Goal: Communication & Community: Answer question/provide support

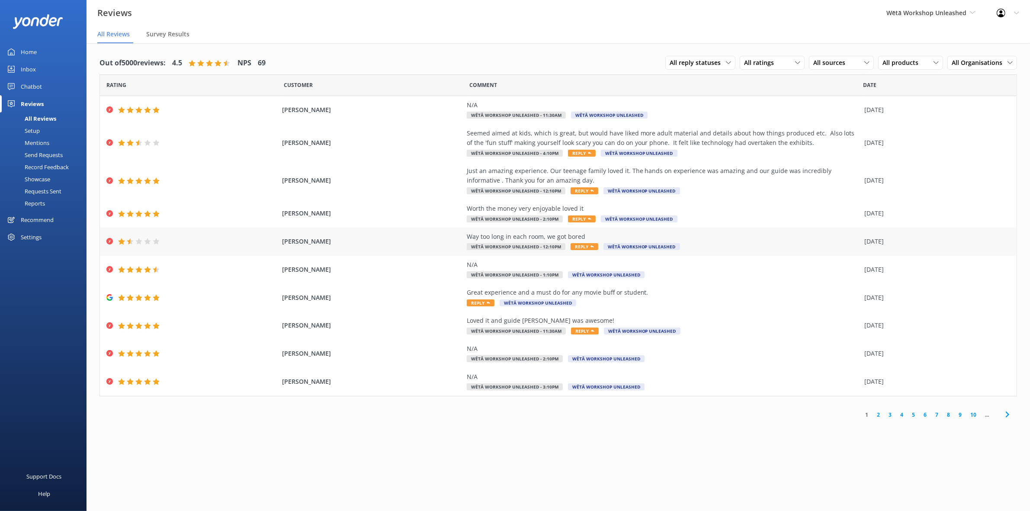
click at [323, 247] on div "[PERSON_NAME] Way too long in each room, we got bored Wētā Workshop Unleashed -…" at bounding box center [558, 242] width 917 height 28
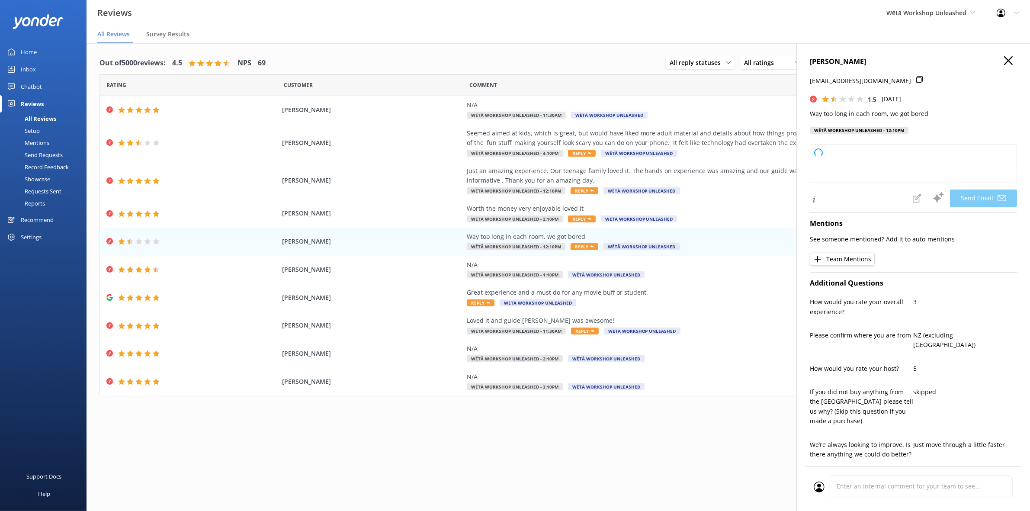
scroll to position [256, 0]
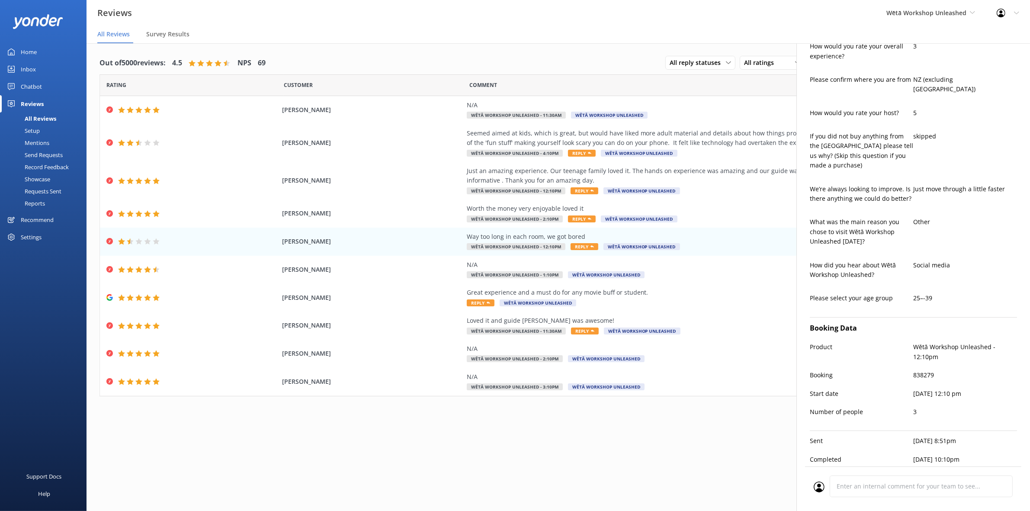
type textarea "Kia ora Isobelle, Thank you for your honest feedback. We're sorry to hear the p…"
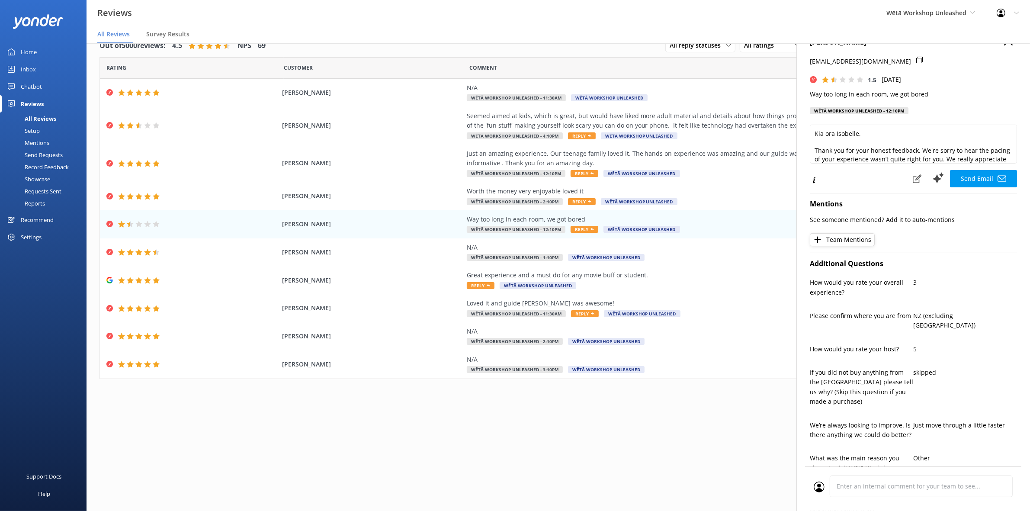
scroll to position [0, 0]
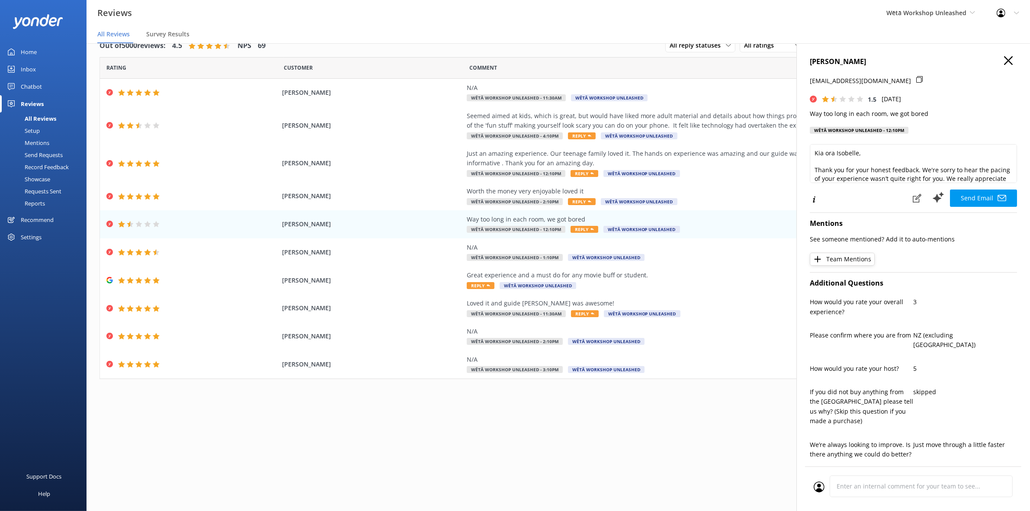
click at [1004, 61] on icon at bounding box center [1008, 60] width 9 height 9
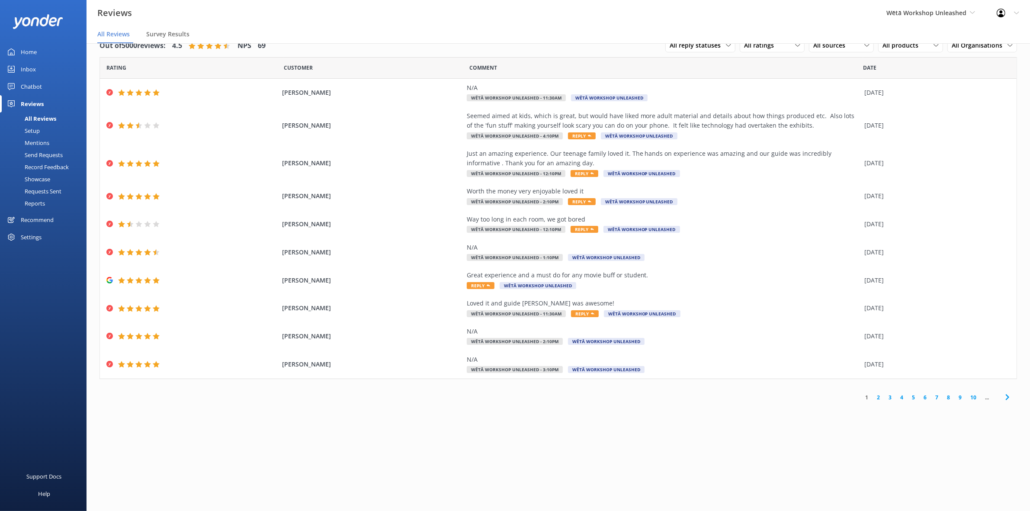
click at [877, 399] on link "2" at bounding box center [879, 397] width 12 height 8
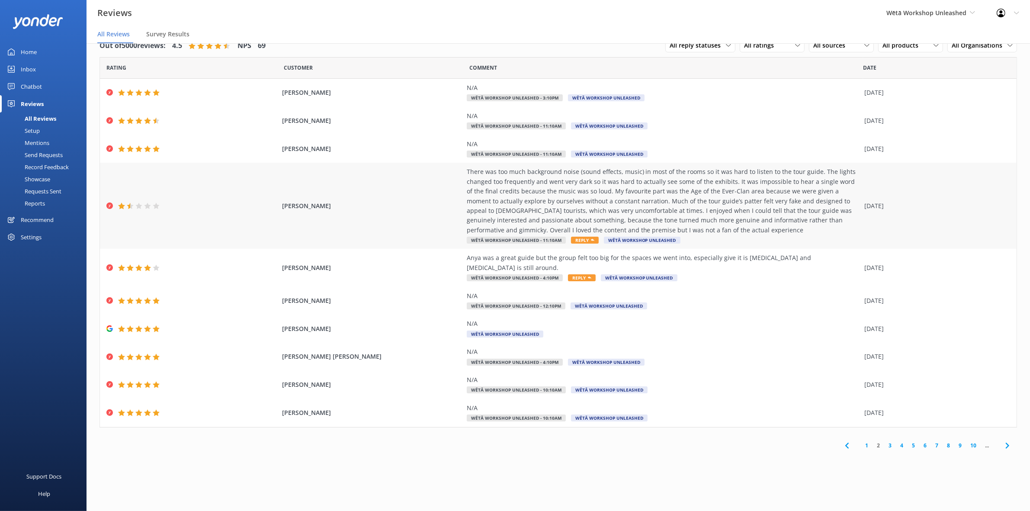
click at [631, 202] on div "There was too much background noise (sound effects, music) in most of the rooms…" at bounding box center [664, 201] width 394 height 68
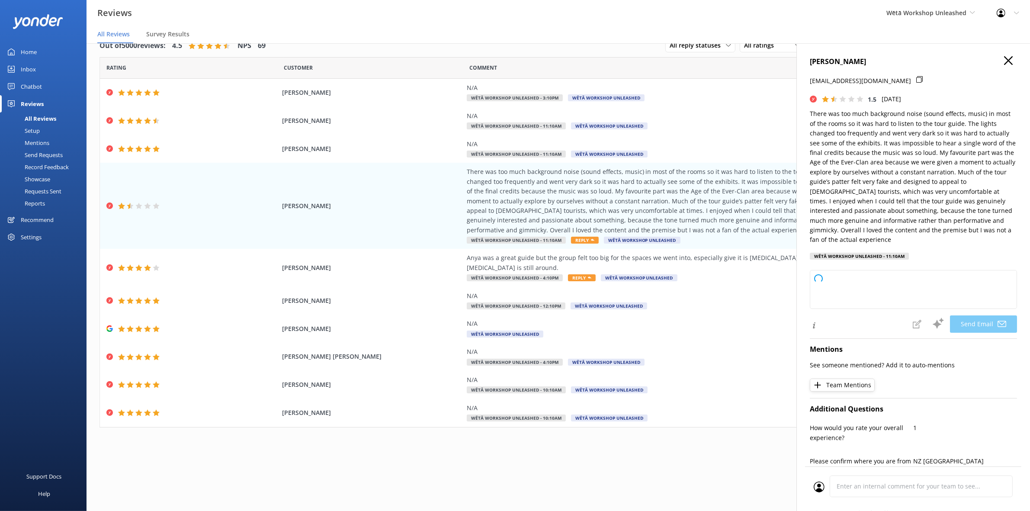
scroll to position [382, 0]
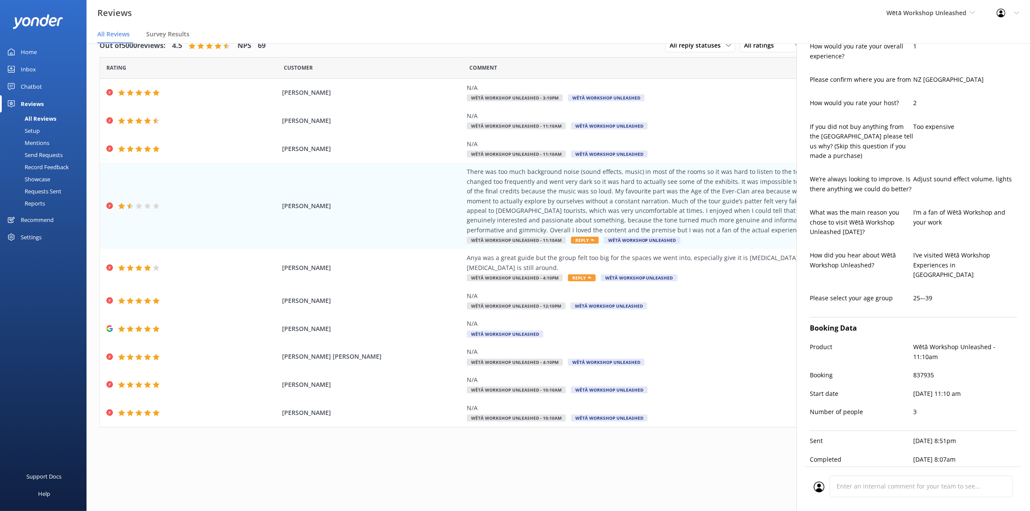
type textarea "Kia ora [PERSON_NAME], Thank you so much for taking the time to share your thou…"
drag, startPoint x: 908, startPoint y: 383, endPoint x: 1037, endPoint y: 384, distance: 128.9
click at [1030, 384] on html "Reviews Wētā Workshop Unleashed Wētā Workshop Unleashed Wētā Workshop Unleashed…" at bounding box center [515, 238] width 1030 height 511
click at [939, 389] on p "[DATE] 11:10 am" at bounding box center [966, 394] width 104 height 10
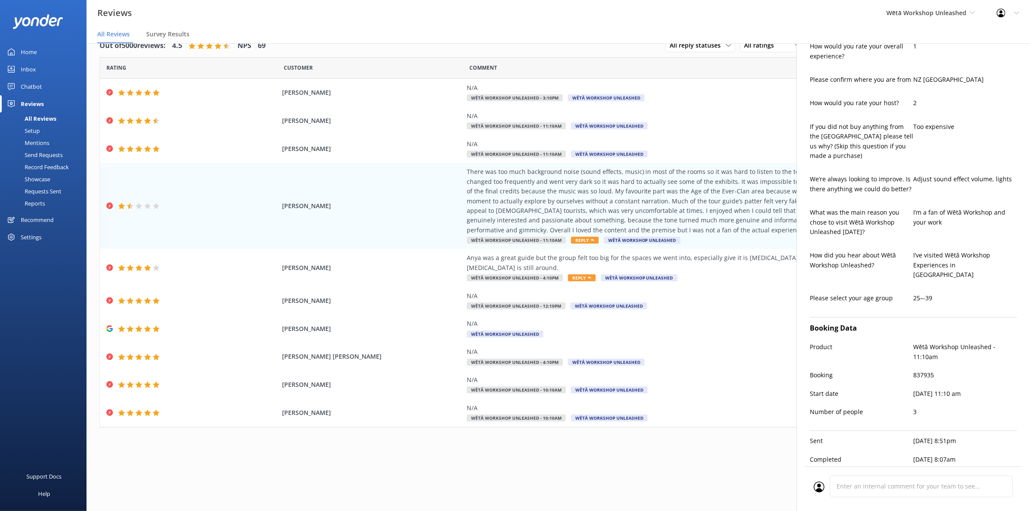
scroll to position [0, 0]
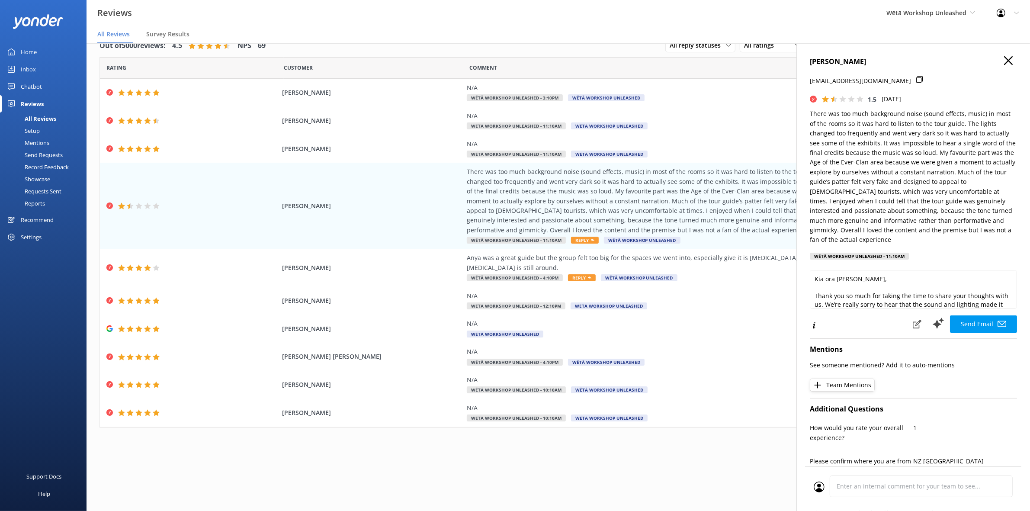
click at [1004, 64] on icon at bounding box center [1008, 60] width 9 height 9
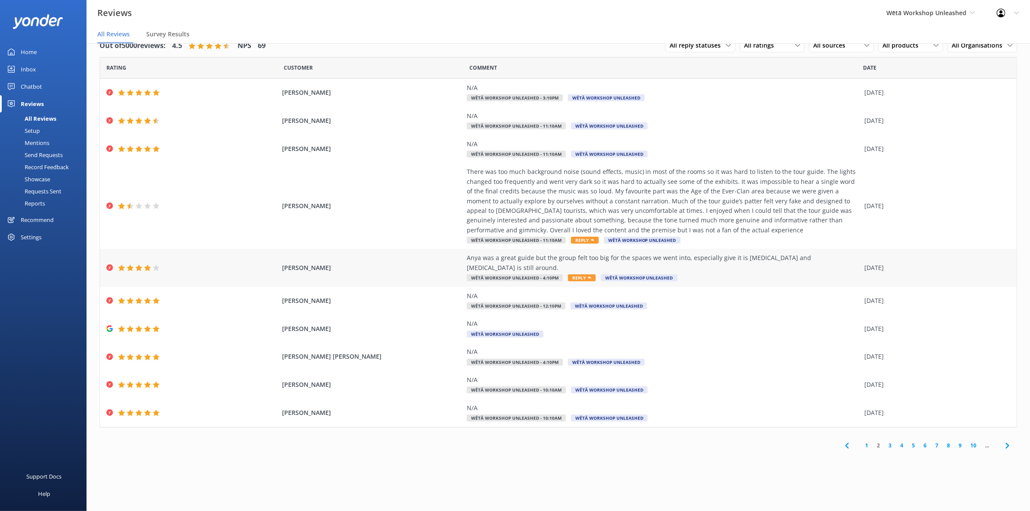
click at [609, 260] on div "Anya was a great guide but the group felt too big for the spaces we went into, …" at bounding box center [664, 262] width 394 height 19
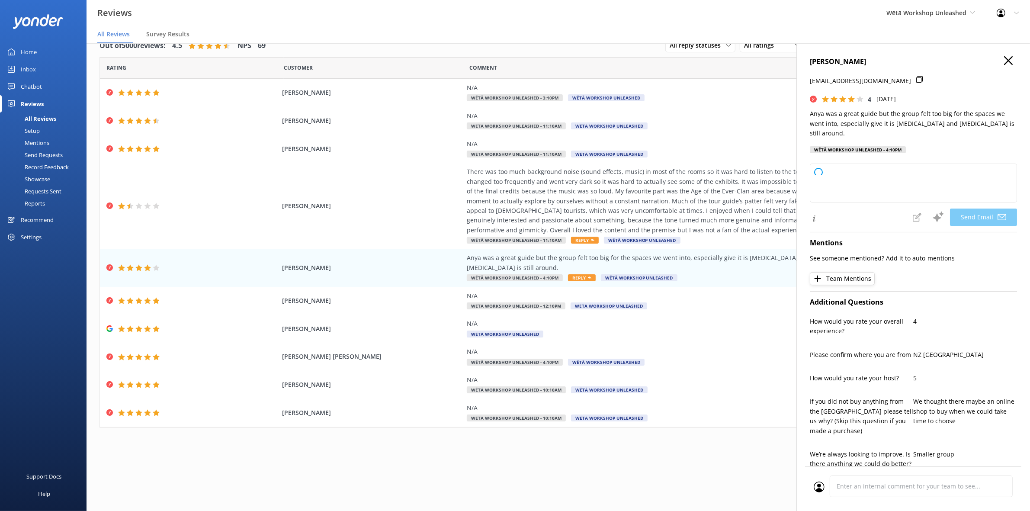
type textarea "Kia ora [PERSON_NAME], Thank you so much for your feedback and for highlighting…"
click at [1004, 61] on icon at bounding box center [1008, 60] width 9 height 9
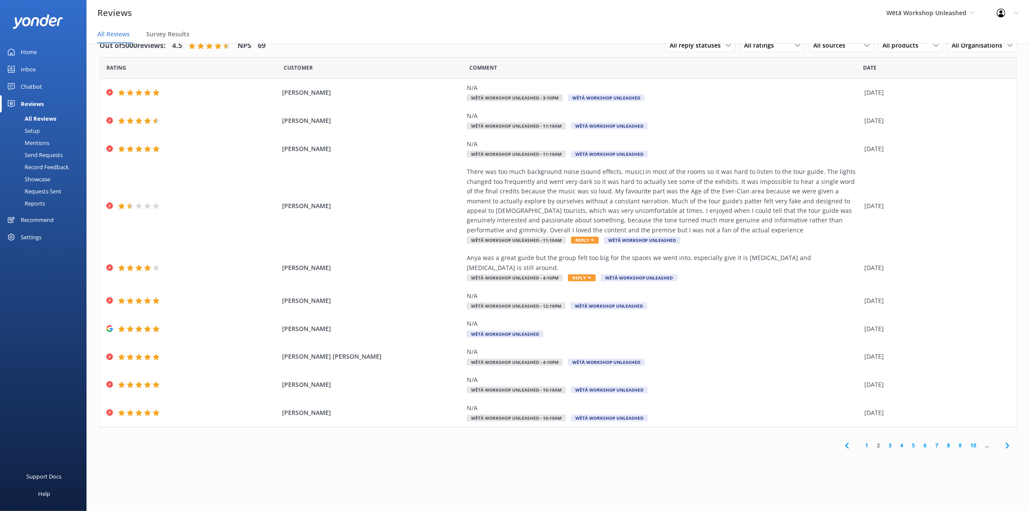
click at [890, 441] on link "3" at bounding box center [890, 445] width 12 height 8
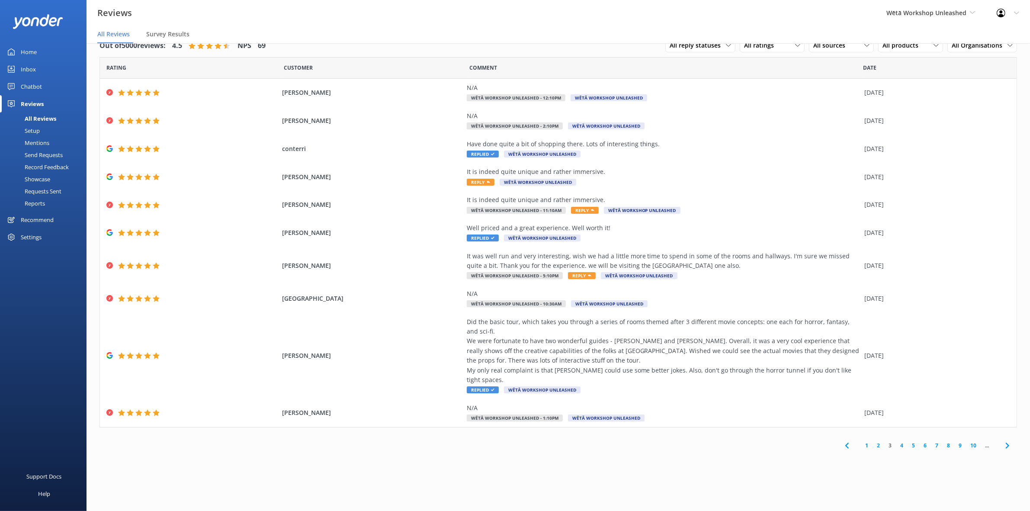
click at [901, 441] on link "4" at bounding box center [902, 445] width 12 height 8
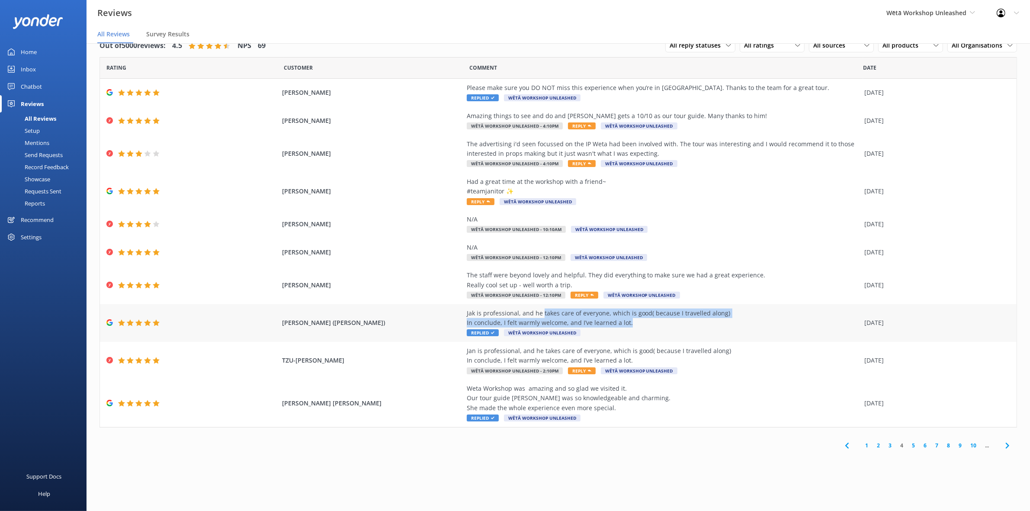
drag, startPoint x: 542, startPoint y: 315, endPoint x: 688, endPoint y: 321, distance: 146.3
click at [688, 321] on div "Jak is professional, and he takes care of everyone, which is good( because I tr…" at bounding box center [664, 317] width 394 height 19
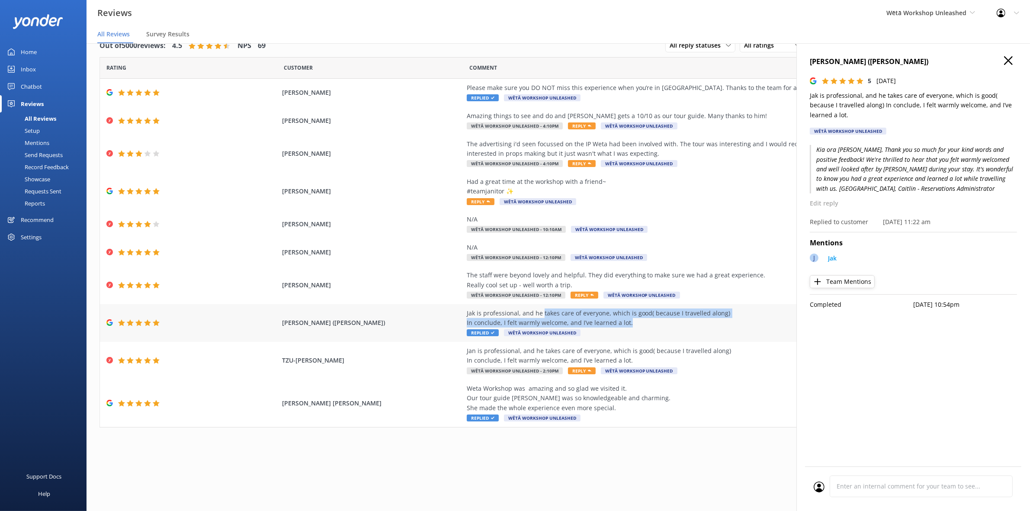
click at [688, 321] on div "Jak is professional, and he takes care of everyone, which is good( because I tr…" at bounding box center [664, 317] width 394 height 19
click at [1004, 57] on icon at bounding box center [1008, 60] width 9 height 9
